Goal: Check status

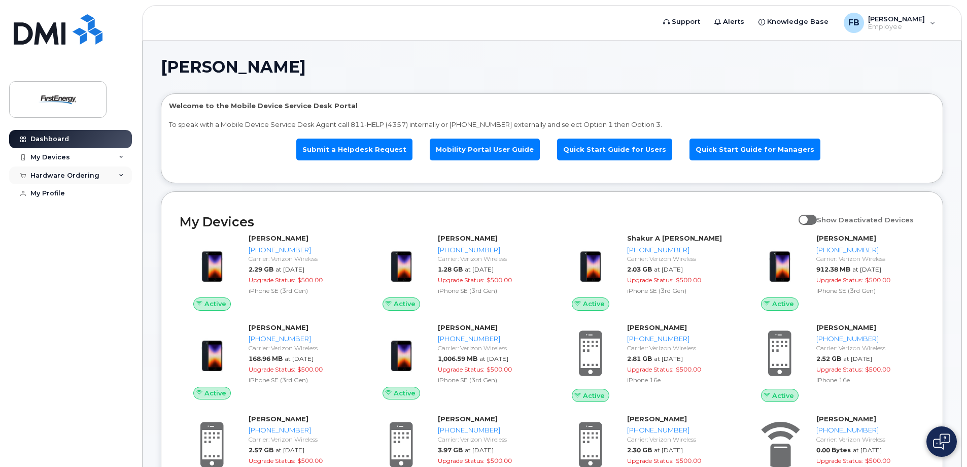
click at [84, 175] on div "Hardware Ordering" at bounding box center [64, 176] width 69 height 8
click at [66, 193] on div "My Orders" at bounding box center [53, 193] width 37 height 9
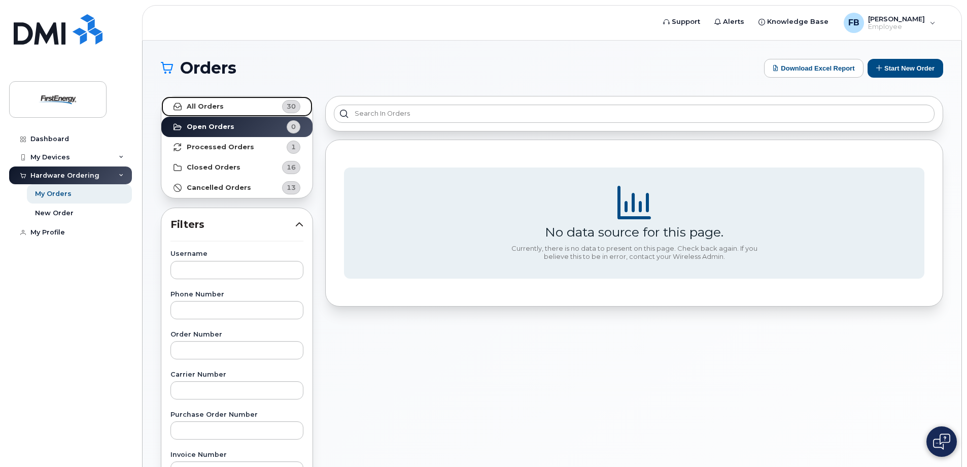
click at [197, 100] on link "All Orders 30" at bounding box center [236, 106] width 151 height 20
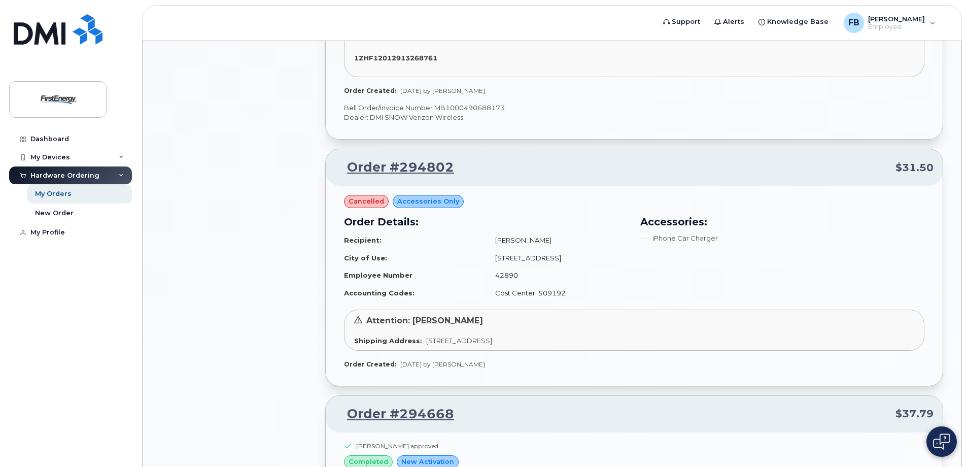
scroll to position [1066, 0]
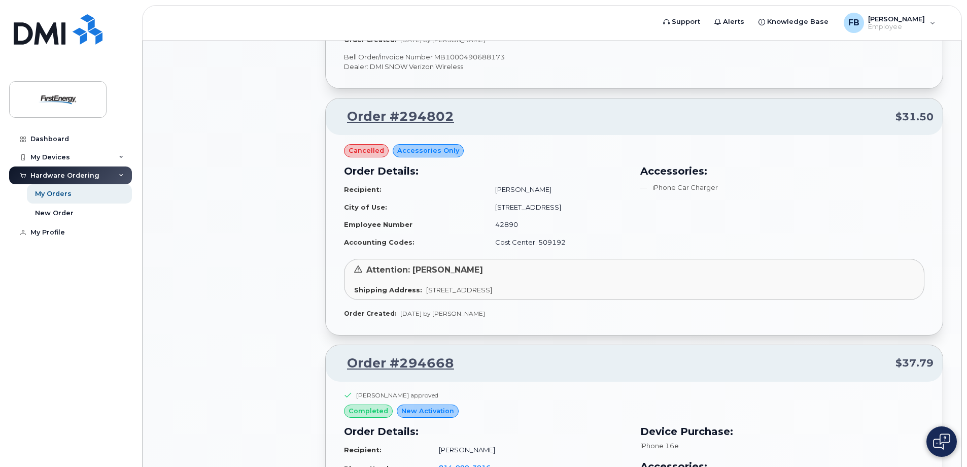
click at [98, 175] on div "Hardware Ordering" at bounding box center [70, 175] width 123 height 18
click at [58, 194] on div "My Orders" at bounding box center [53, 193] width 37 height 9
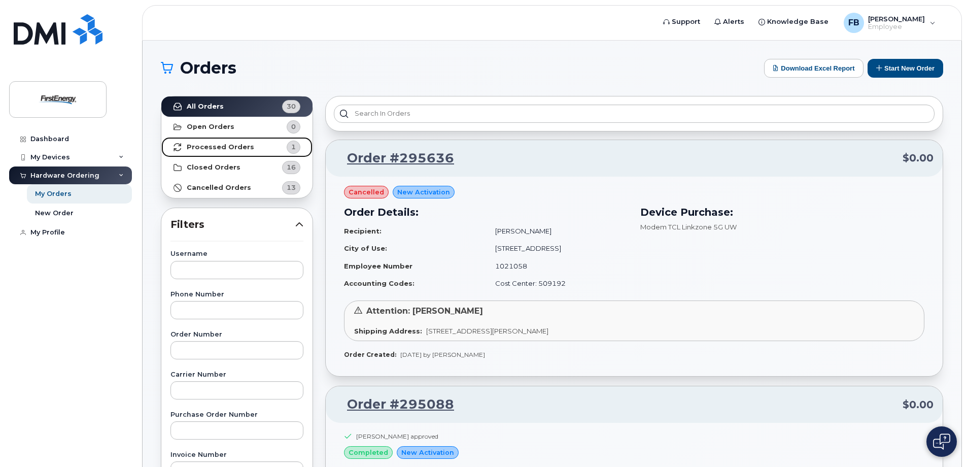
click at [236, 142] on link "Processed Orders 1" at bounding box center [236, 147] width 151 height 20
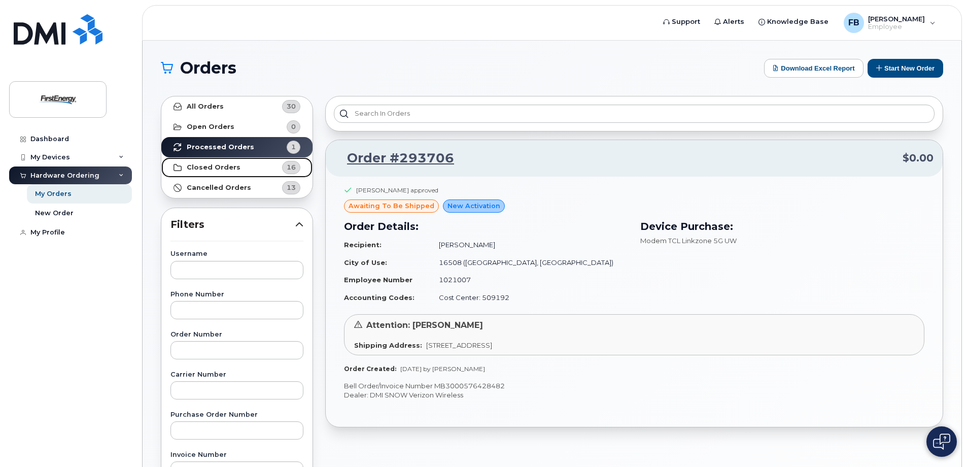
click at [231, 165] on strong "Closed Orders" at bounding box center [214, 167] width 54 height 8
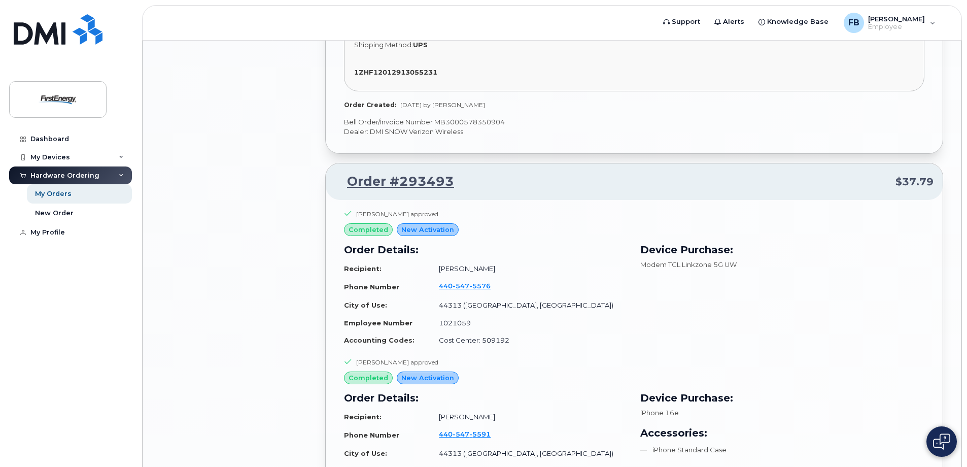
scroll to position [1756, 0]
